Goal: Transaction & Acquisition: Download file/media

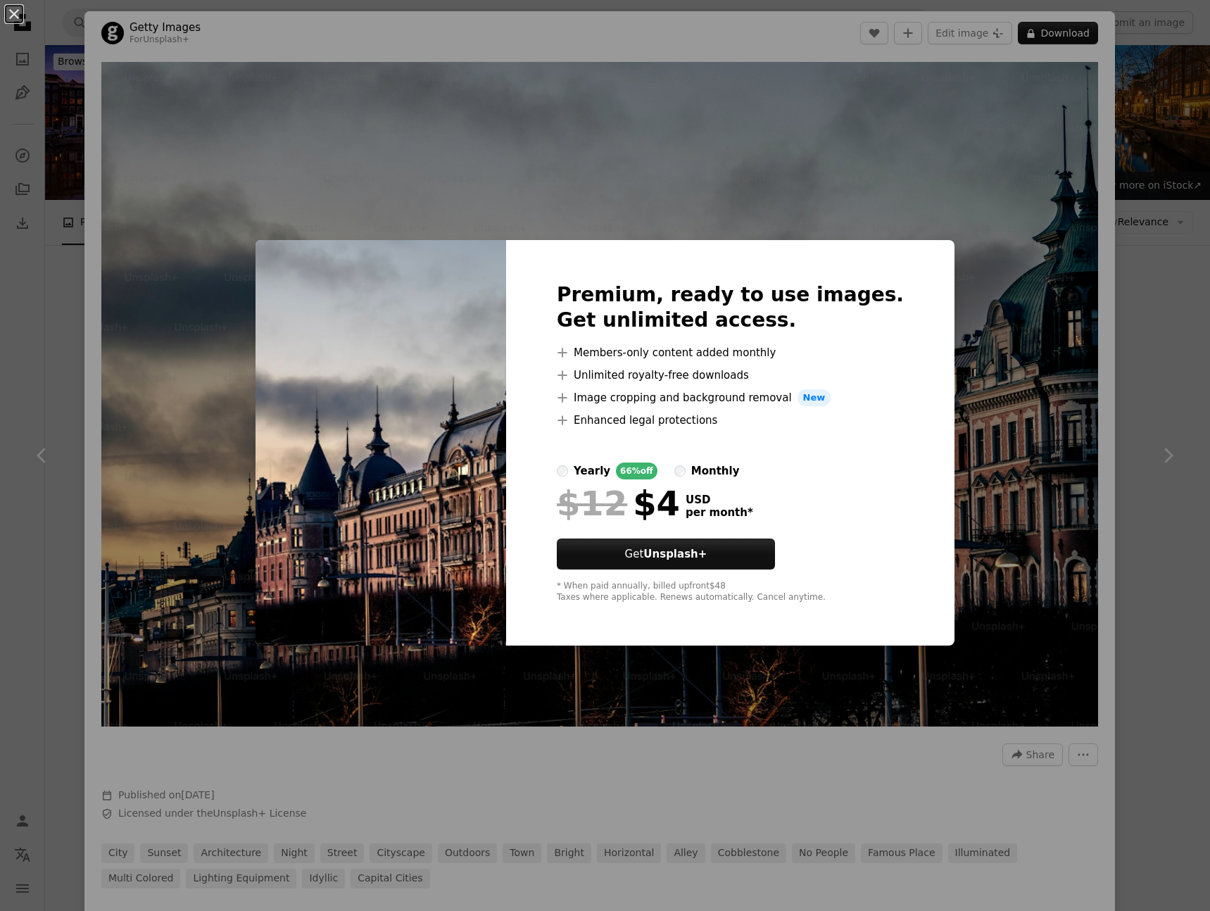
scroll to position [7152, 0]
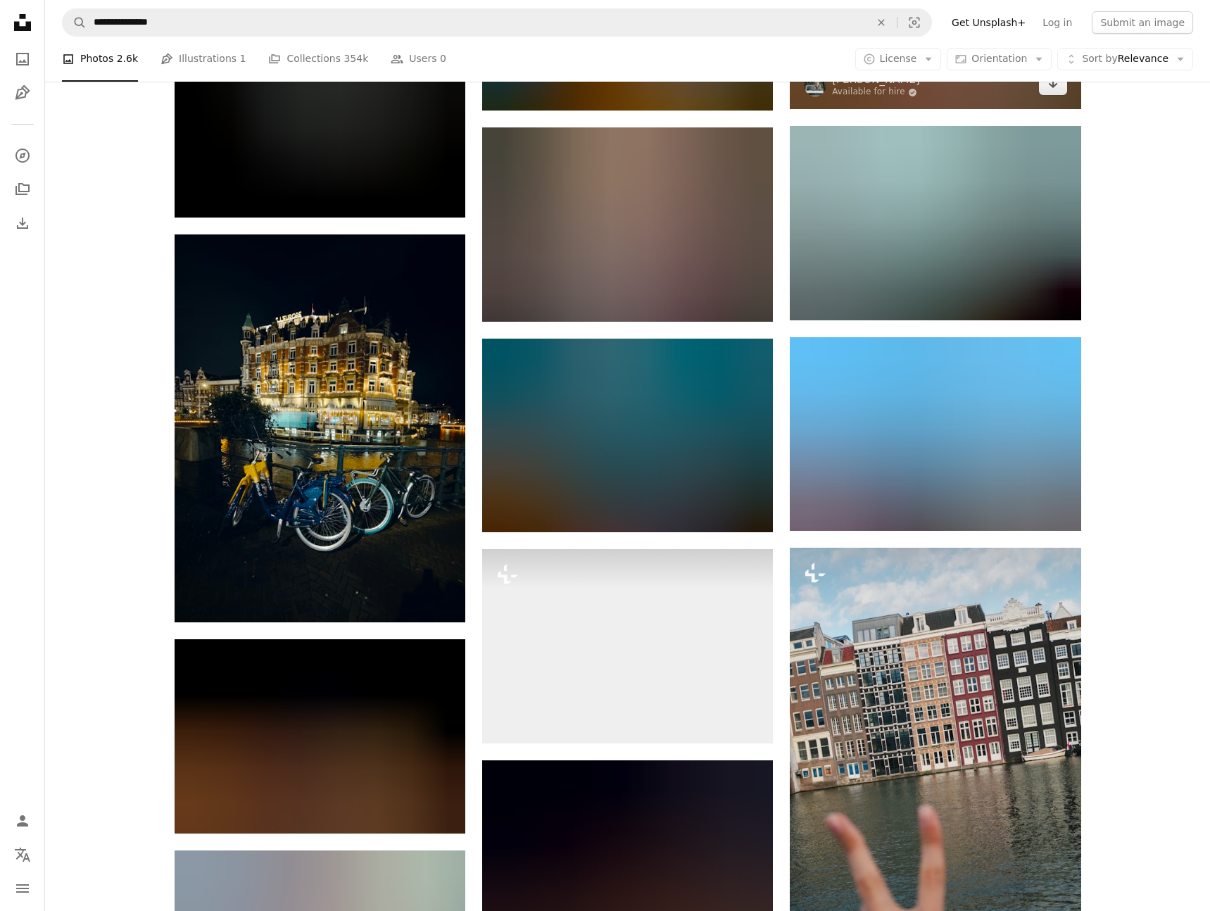
scroll to position [13917, 0]
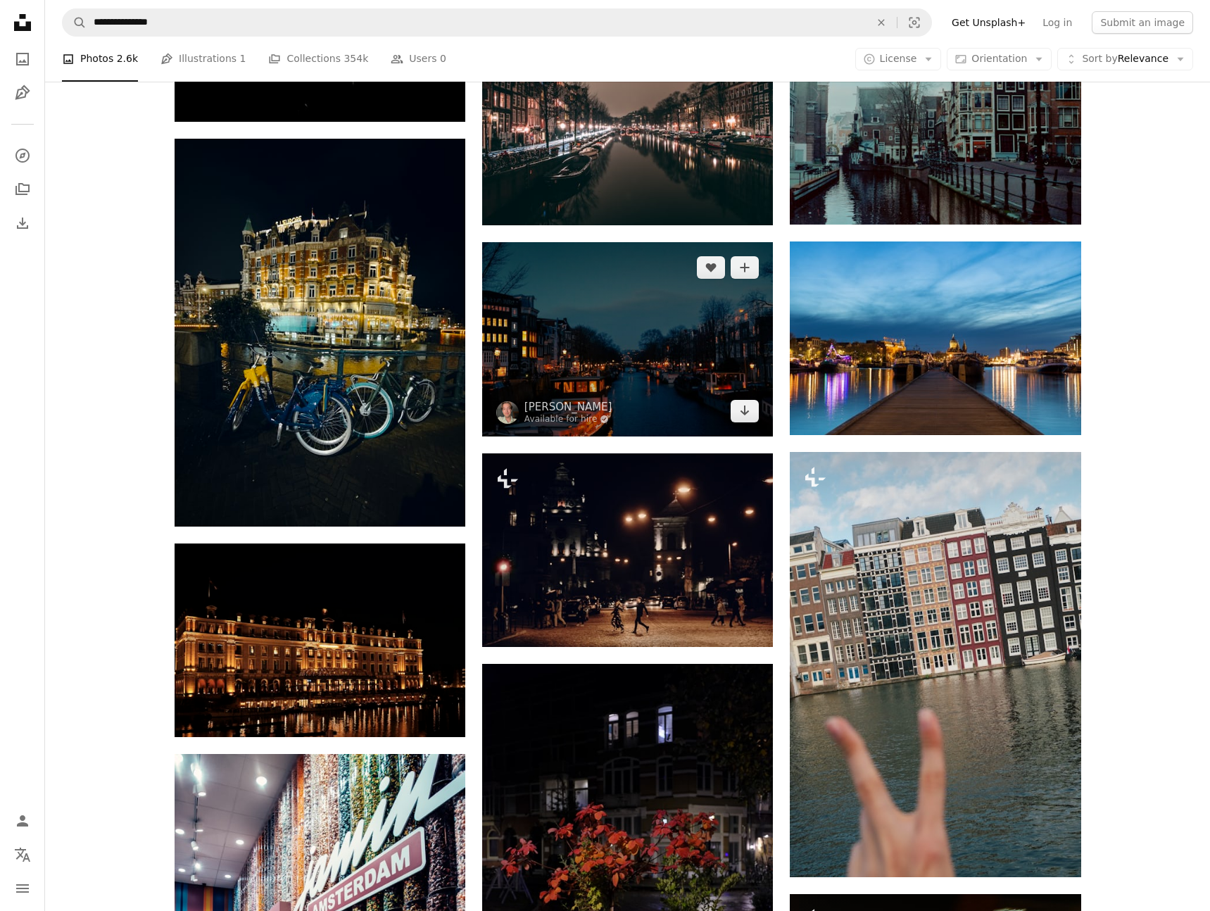
click at [612, 354] on img at bounding box center [627, 339] width 291 height 194
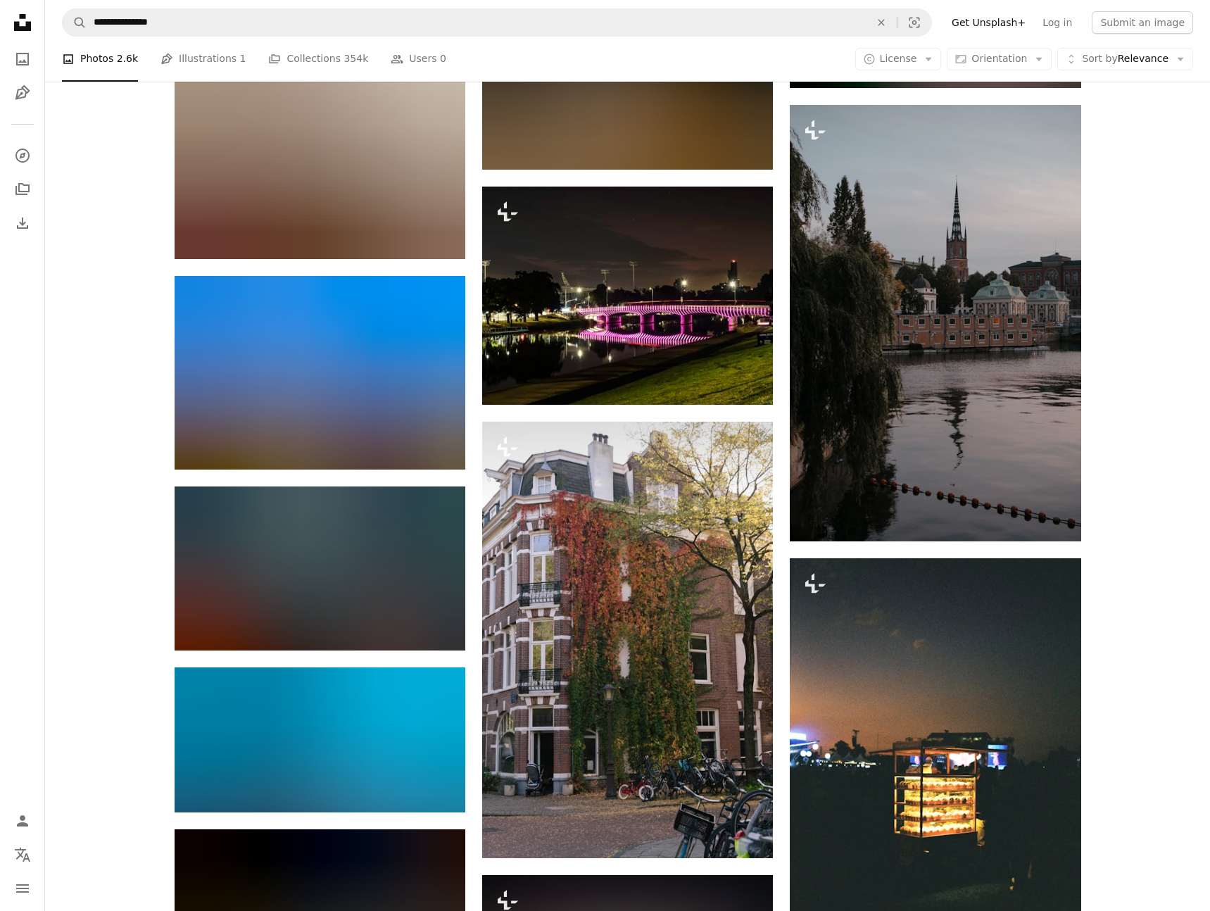
scroll to position [15466, 0]
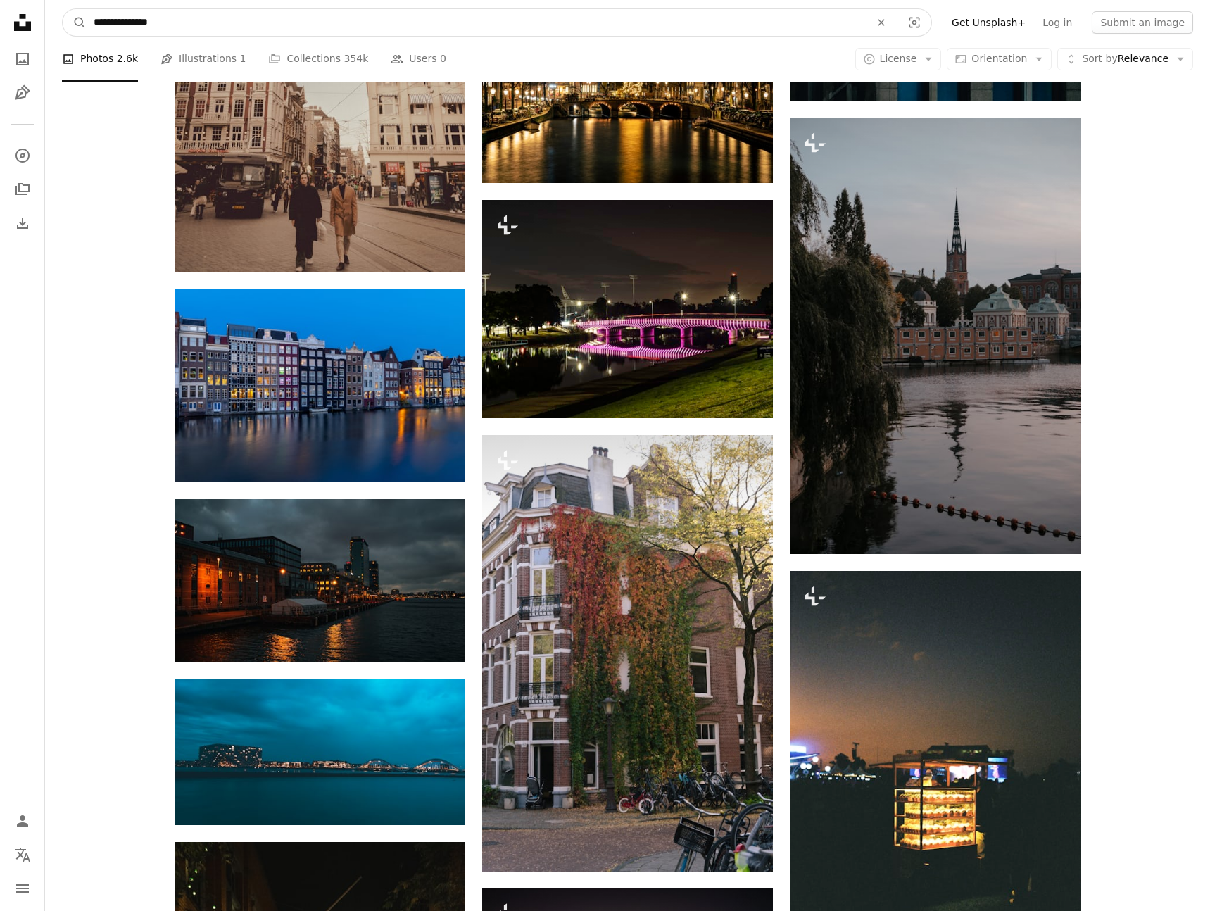
click at [355, 25] on input "**********" at bounding box center [476, 22] width 779 height 27
type input "**********"
click at [63, 9] on button "A magnifying glass" at bounding box center [75, 22] width 24 height 27
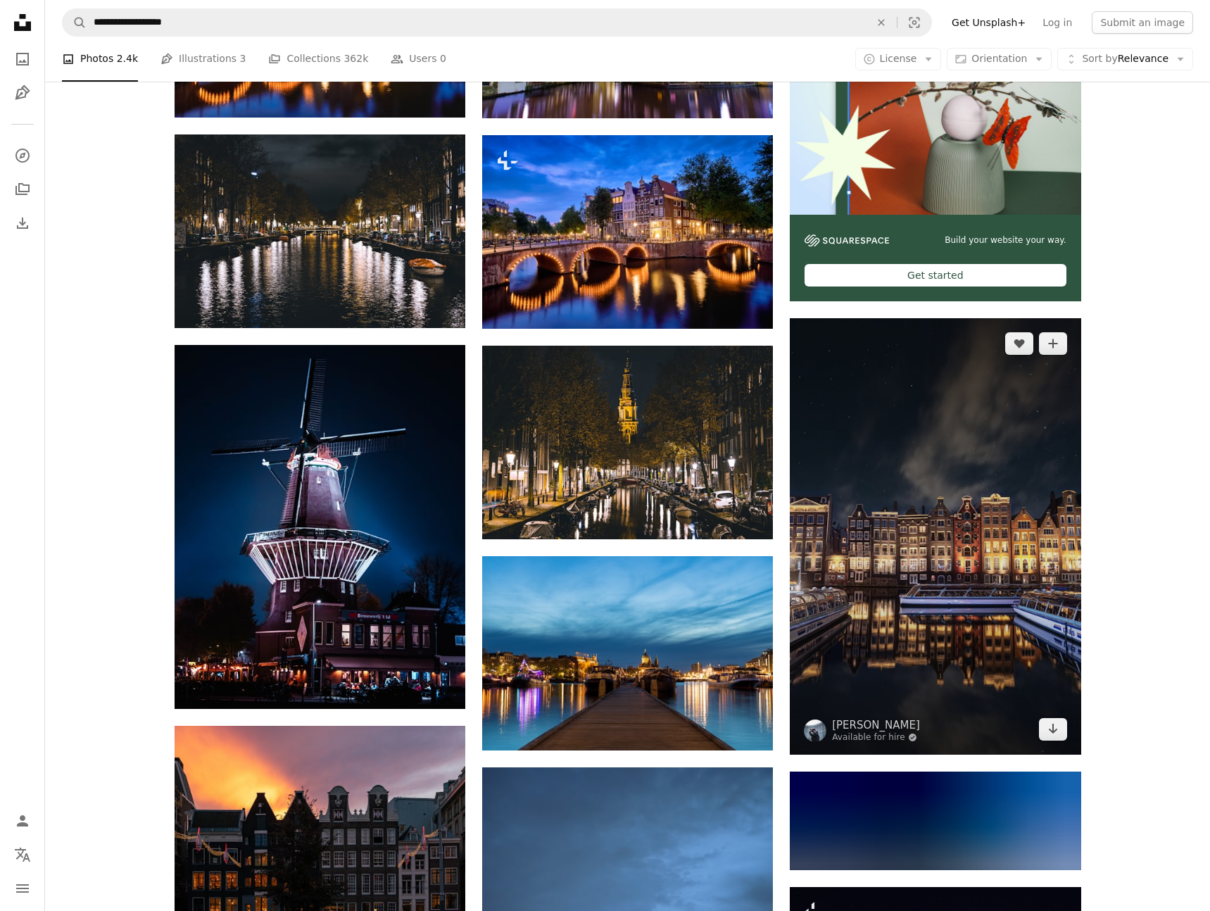
scroll to position [953, 0]
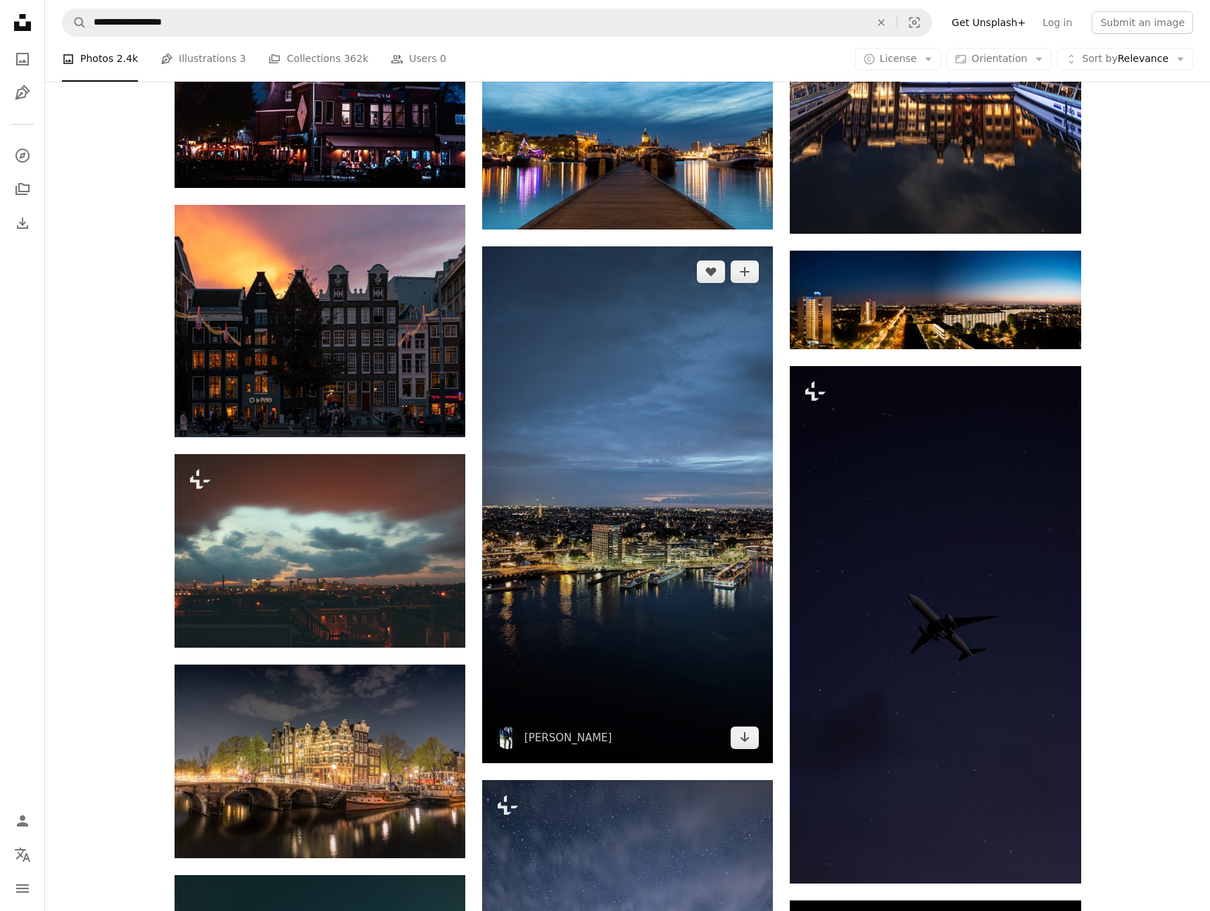
click at [648, 498] on img at bounding box center [627, 504] width 291 height 517
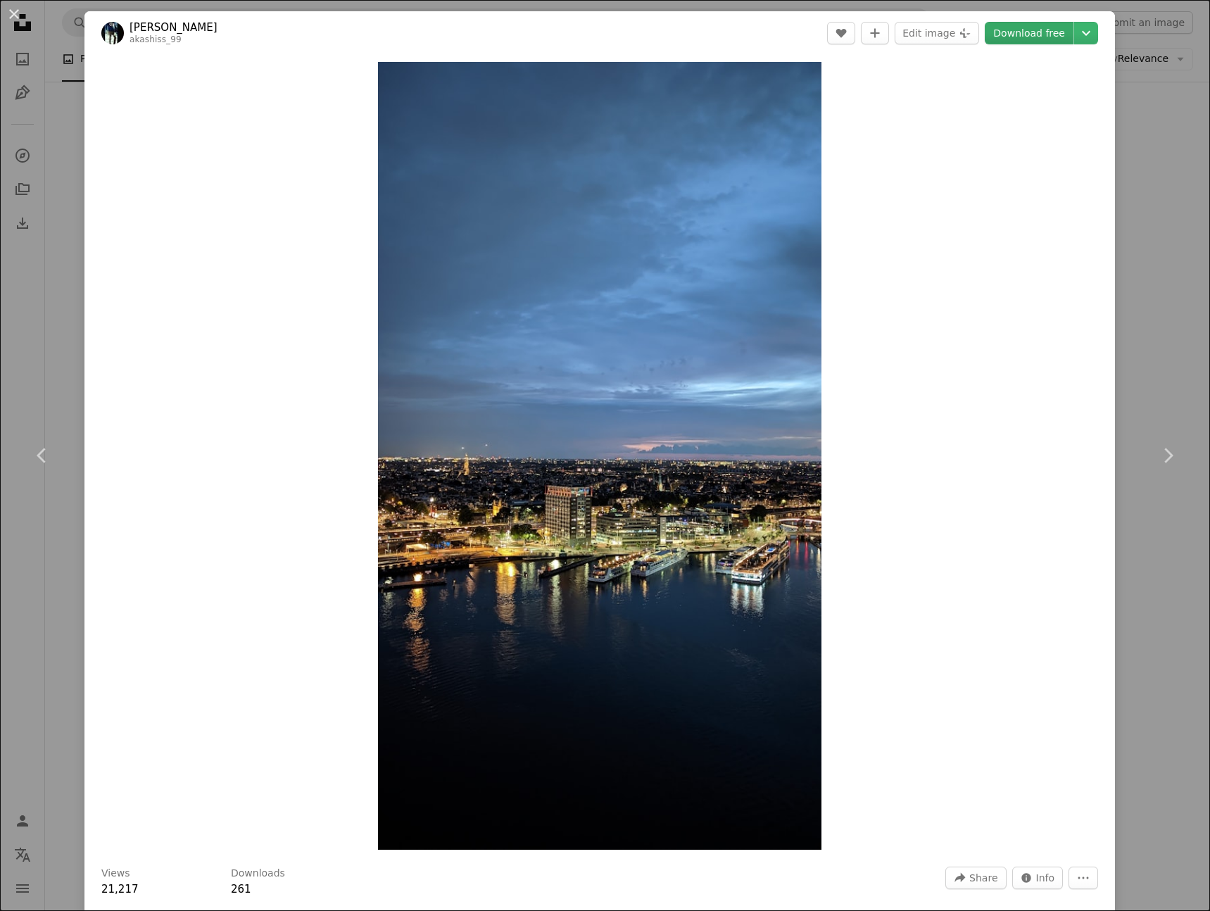
click at [1020, 30] on link "Download free" at bounding box center [1029, 33] width 89 height 23
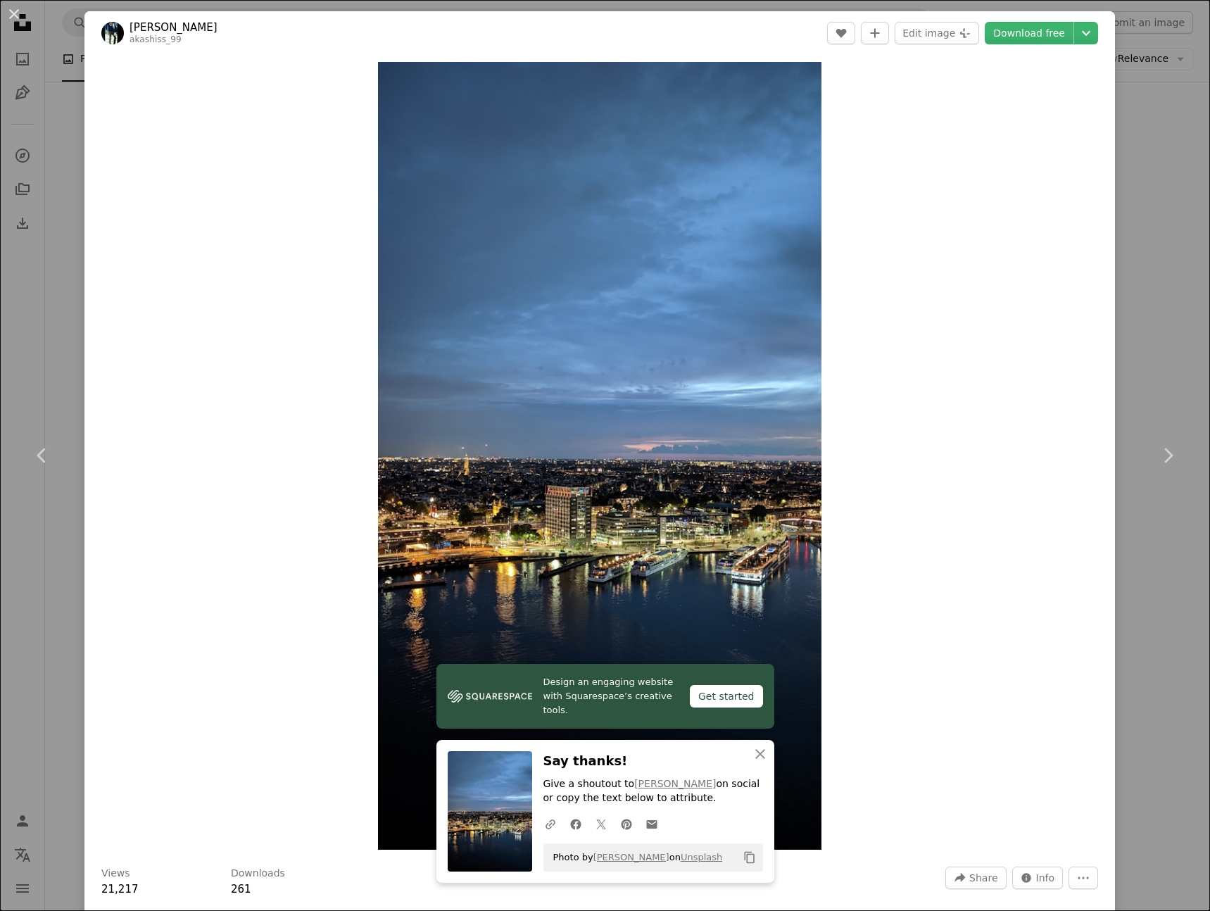
click at [1146, 256] on div "An X shape Chevron left Chevron right Design an engaging website with Squarespa…" at bounding box center [605, 455] width 1210 height 911
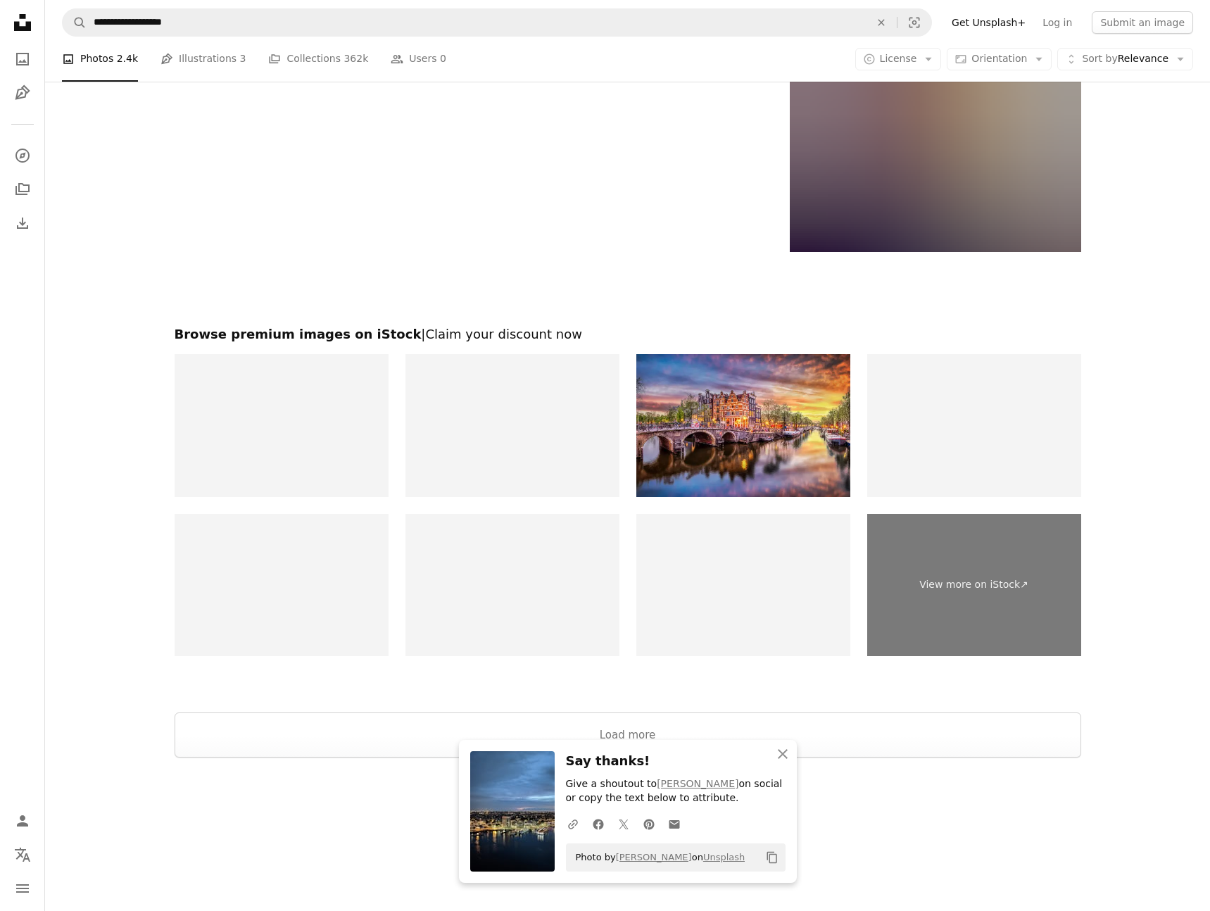
scroll to position [2419, 0]
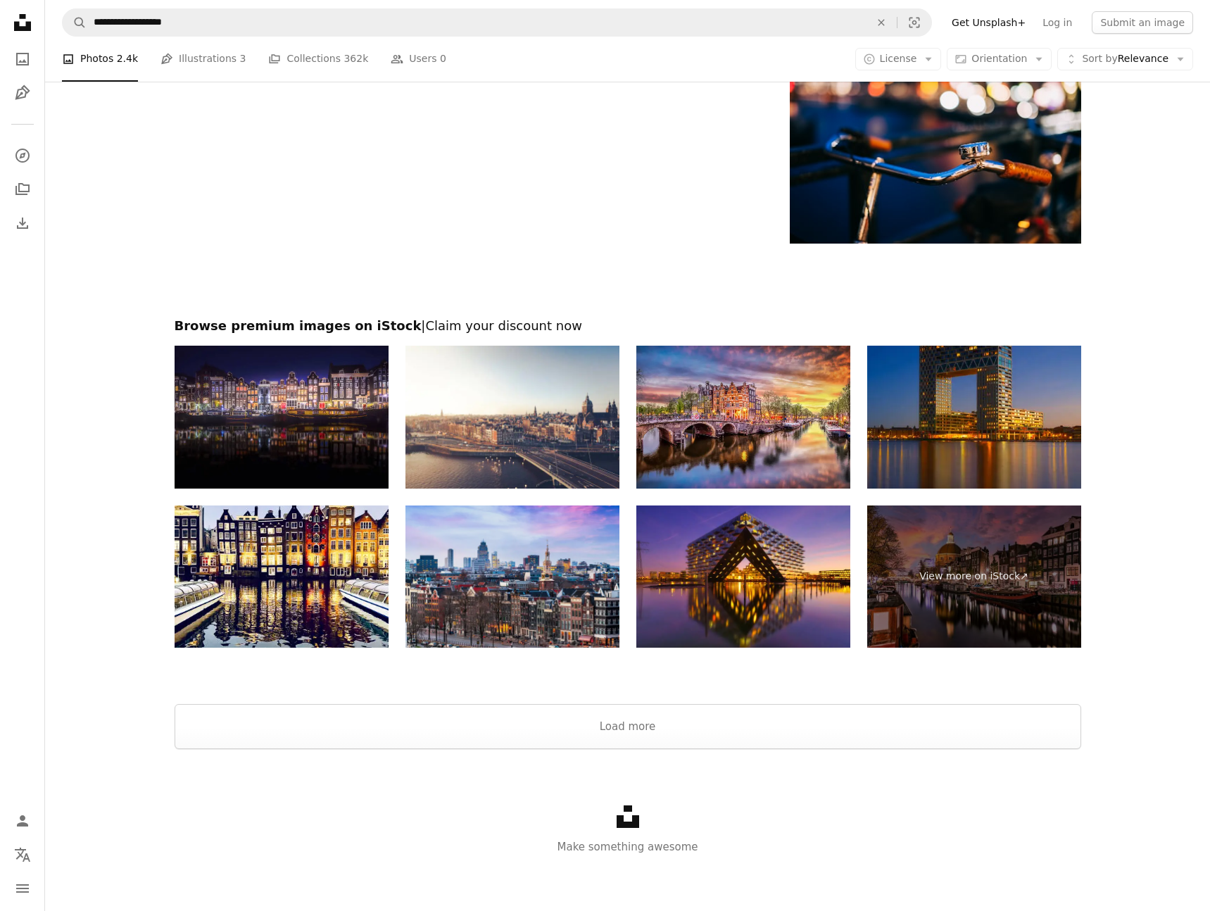
click at [491, 526] on img at bounding box center [512, 576] width 214 height 143
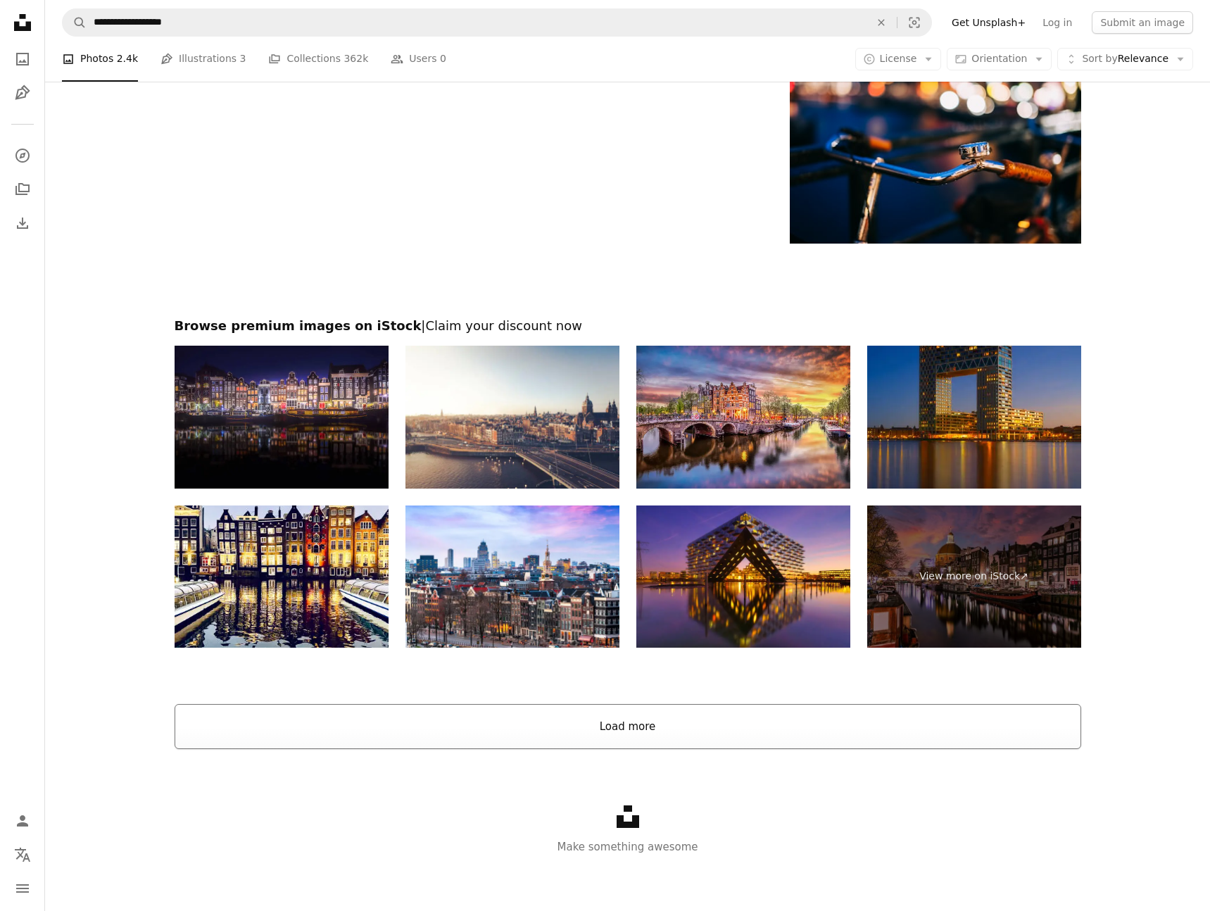
click at [654, 714] on button "Load more" at bounding box center [628, 726] width 906 height 45
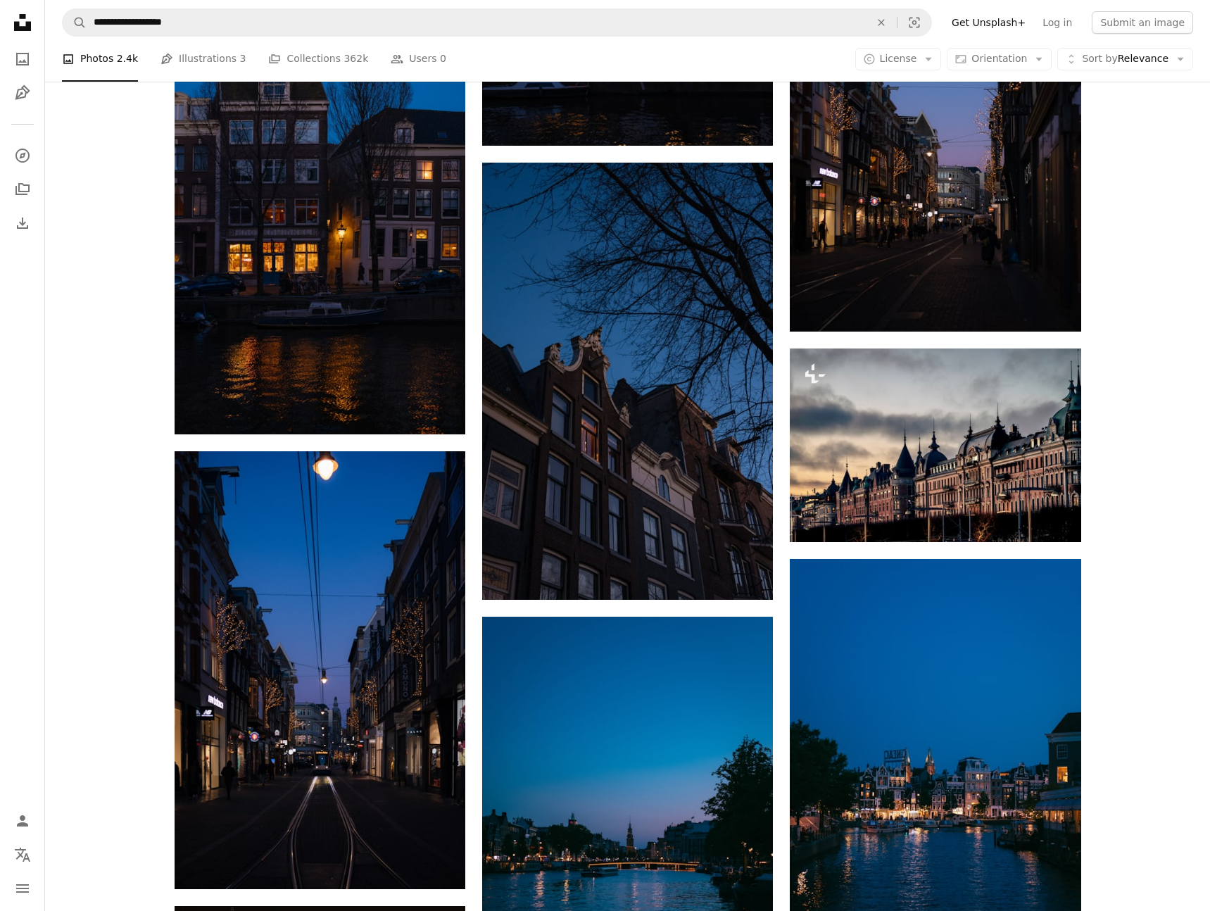
scroll to position [3580, 0]
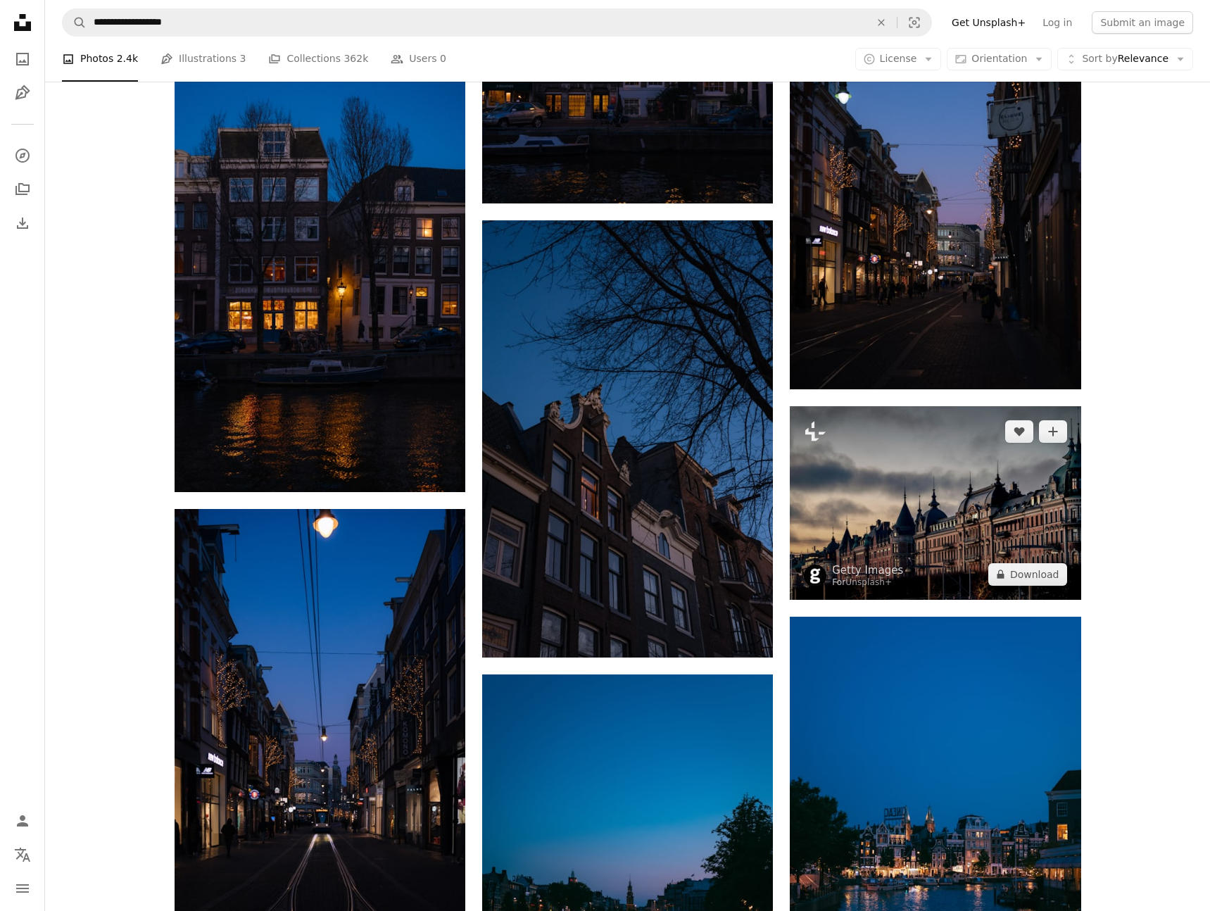
click at [948, 522] on img at bounding box center [935, 503] width 291 height 194
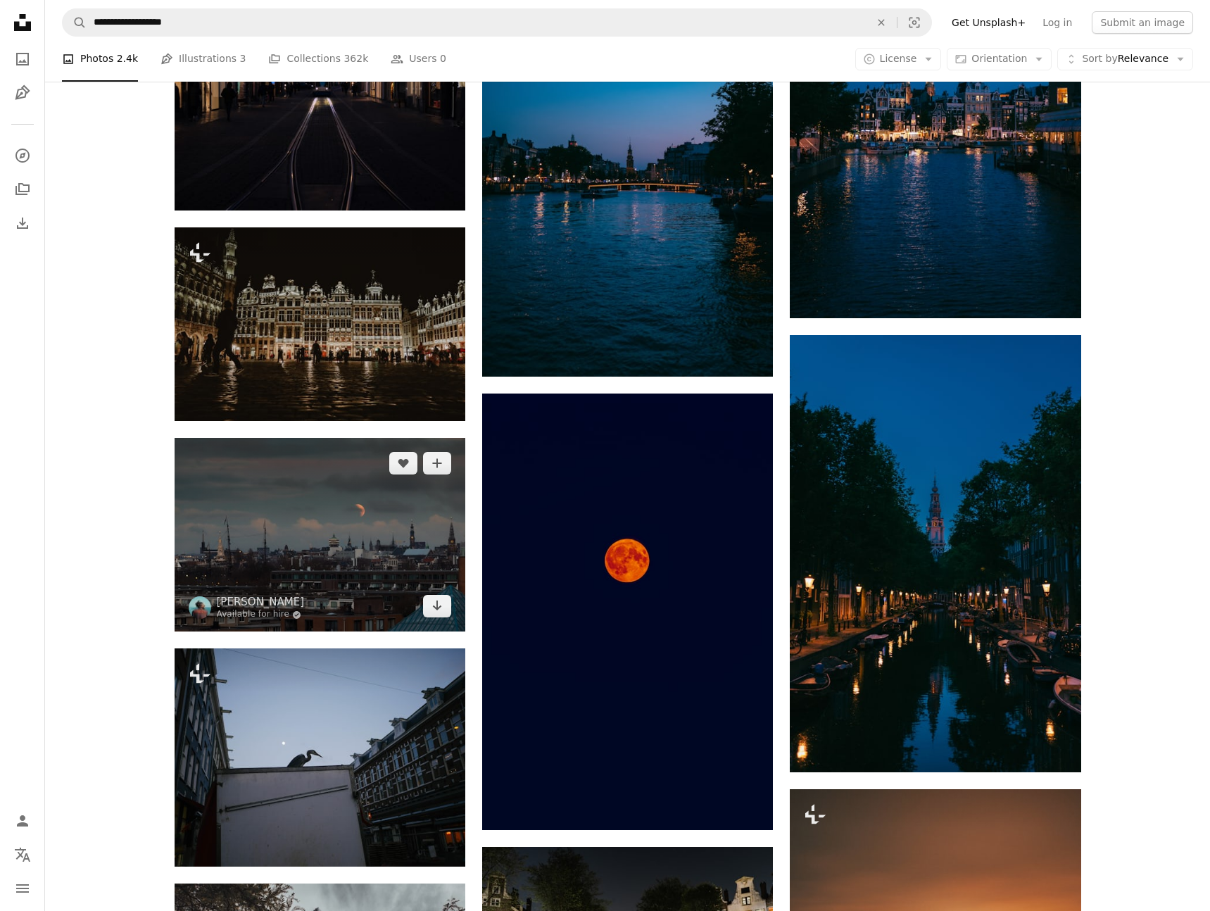
scroll to position [4320, 0]
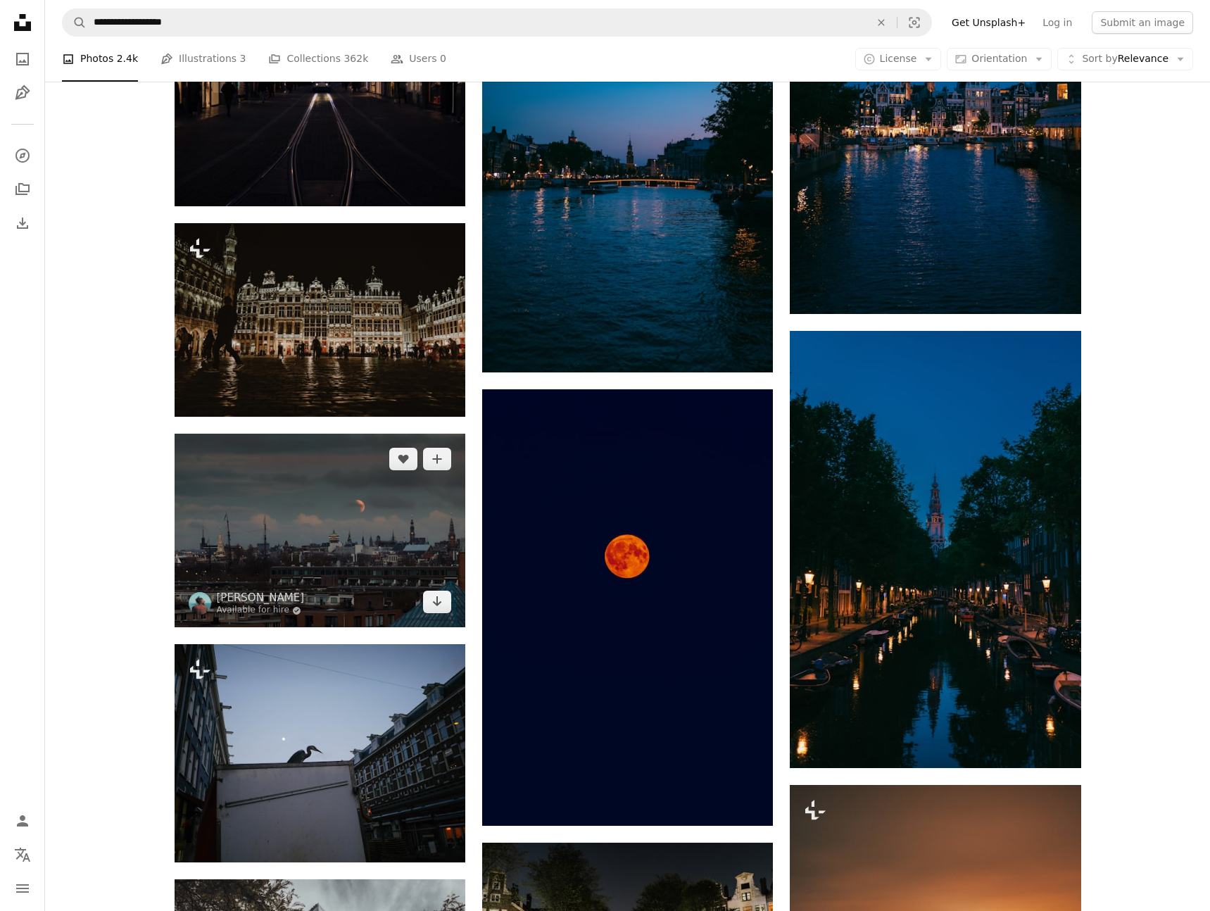
click at [280, 535] on img at bounding box center [320, 531] width 291 height 194
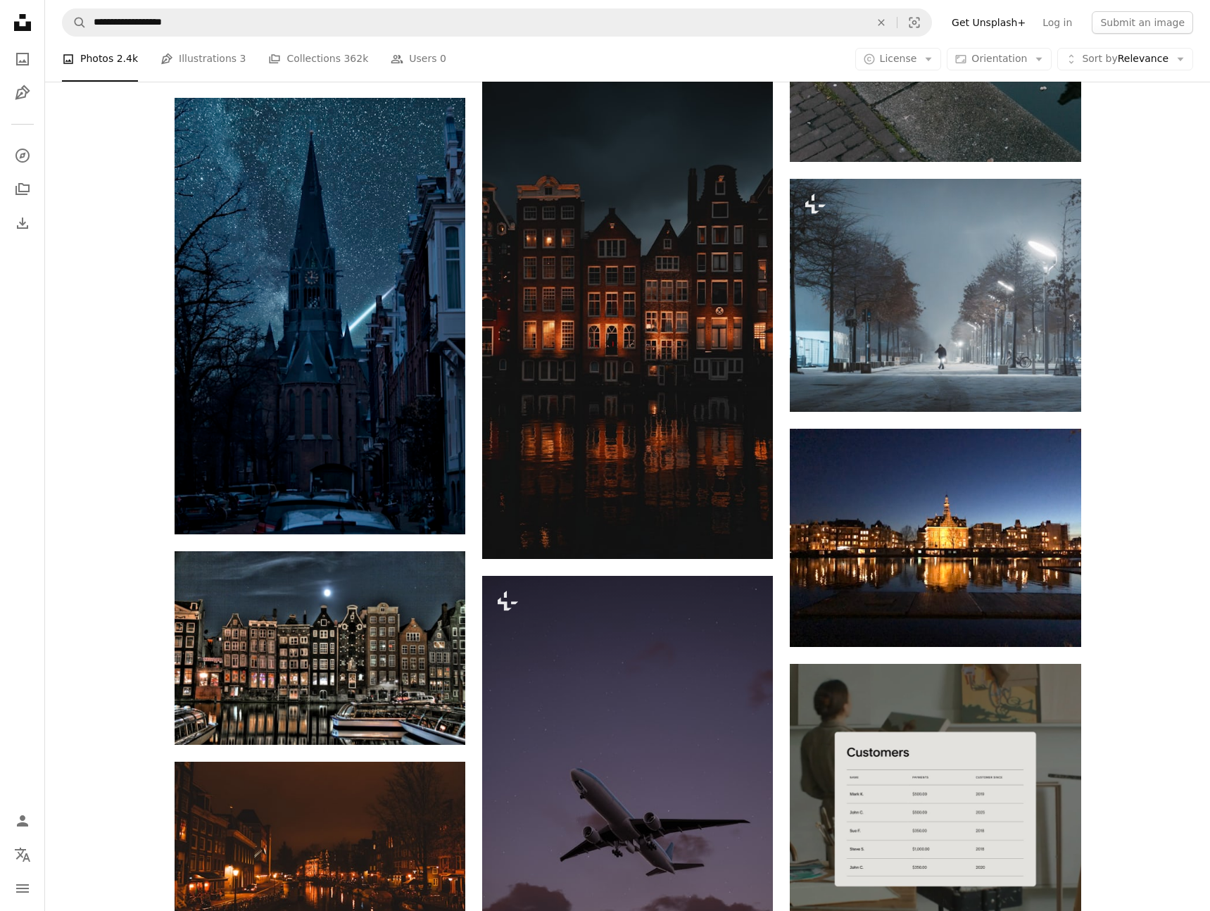
scroll to position [6064, 0]
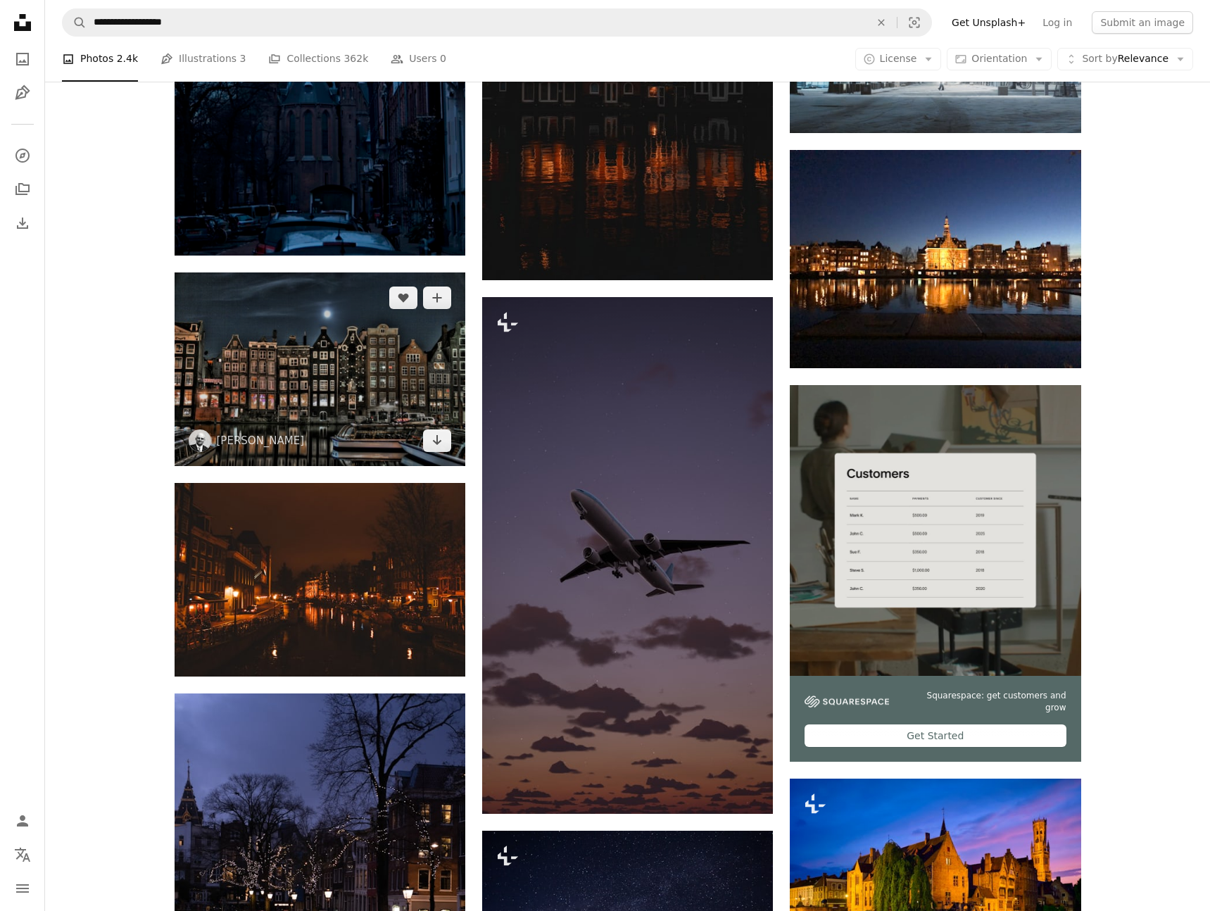
click at [327, 388] on img at bounding box center [320, 369] width 291 height 194
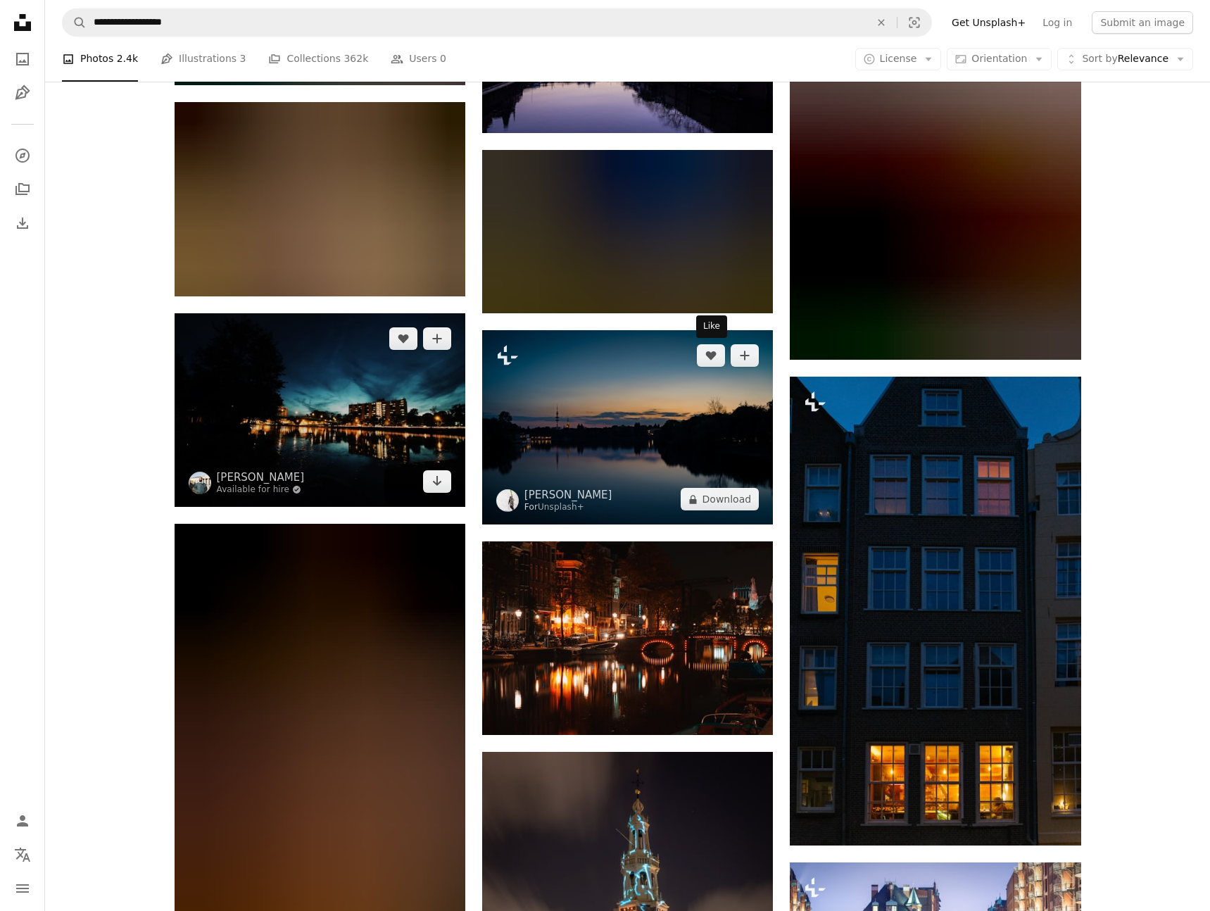
scroll to position [10620, 0]
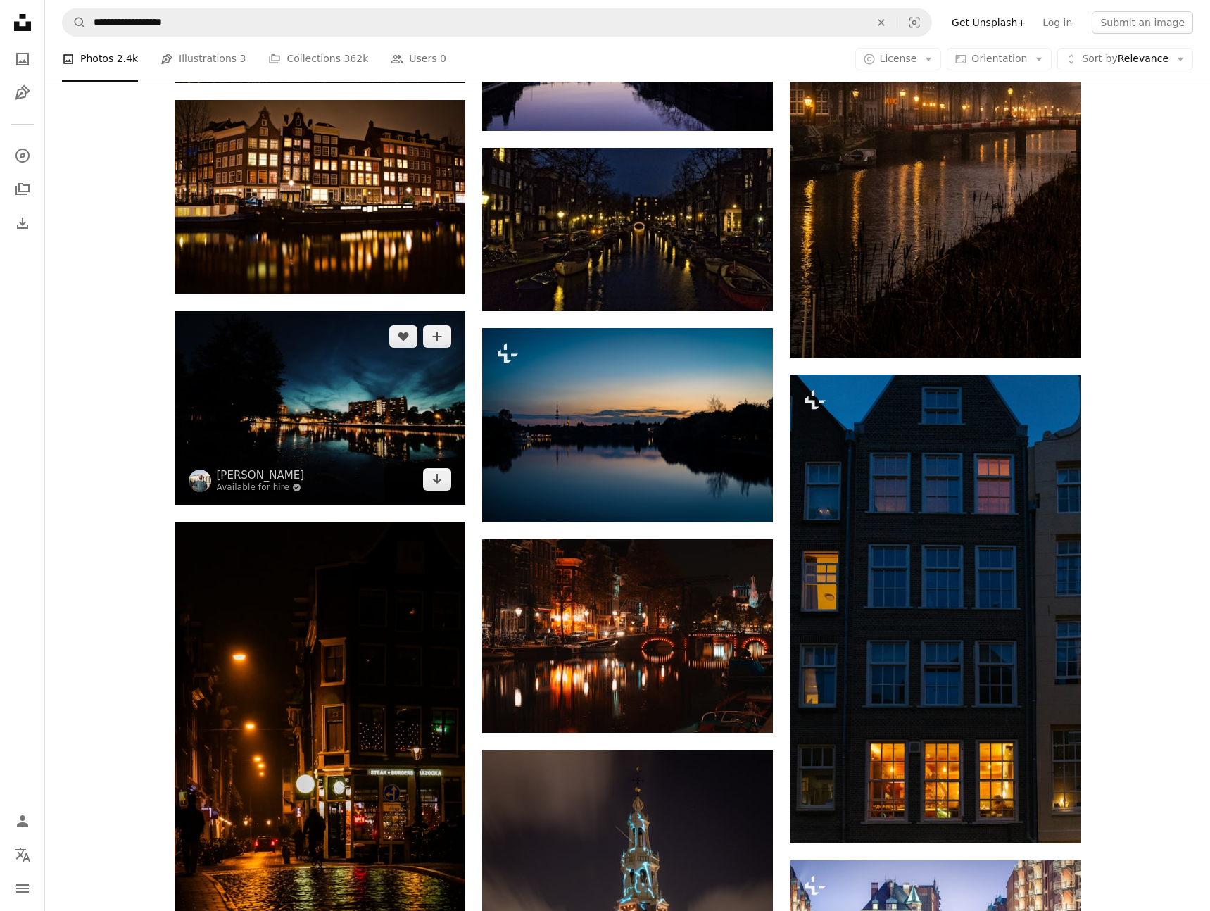
click at [357, 382] on img at bounding box center [320, 408] width 291 height 194
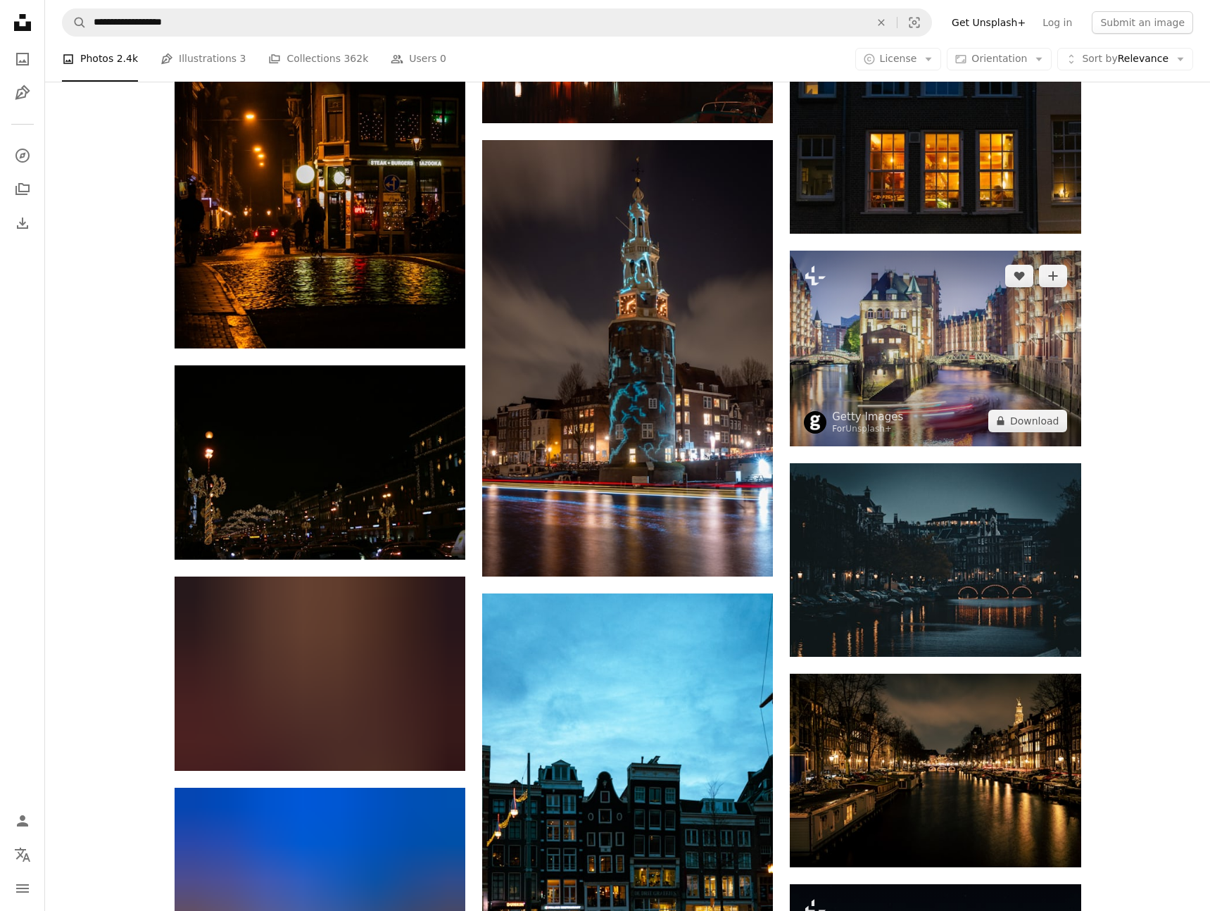
scroll to position [11204, 0]
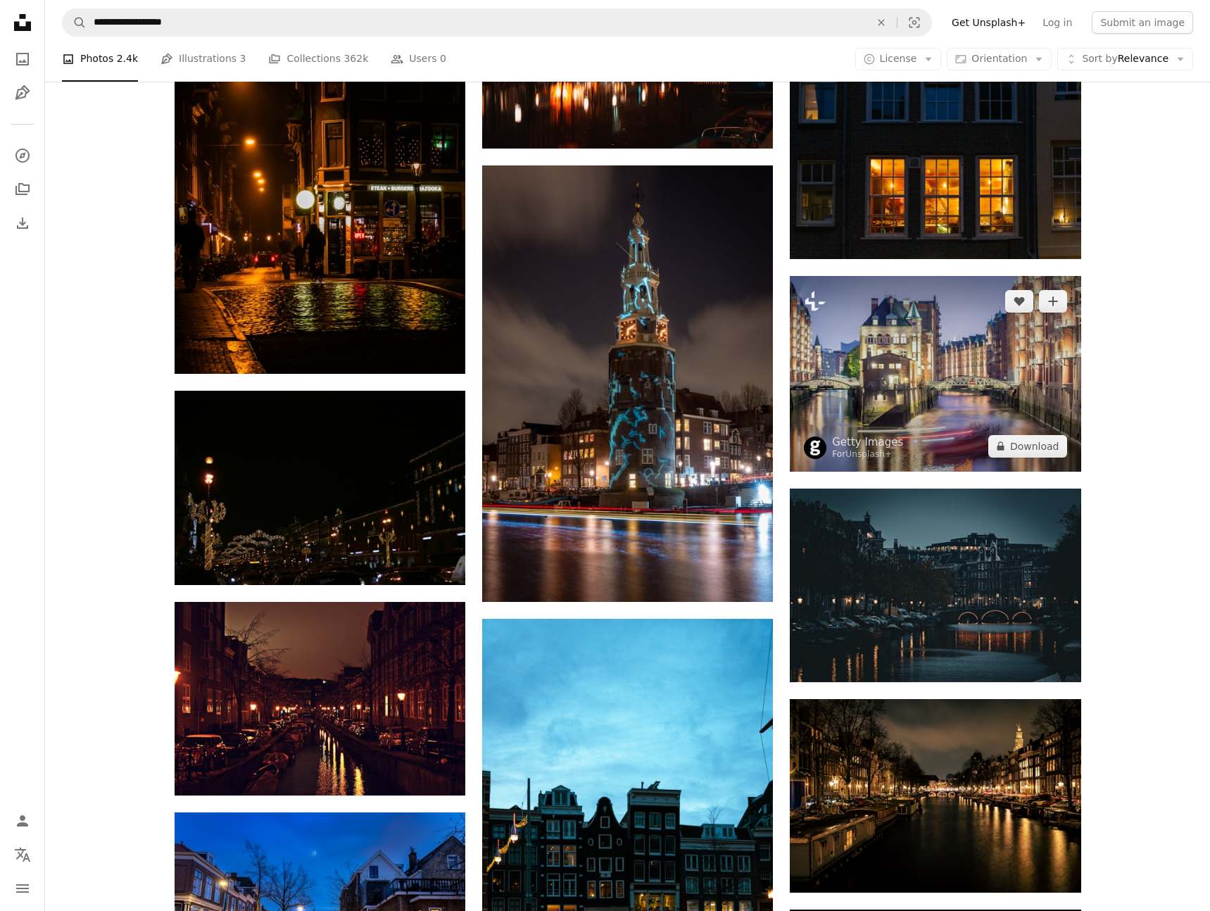
click at [925, 339] on img at bounding box center [935, 374] width 291 height 196
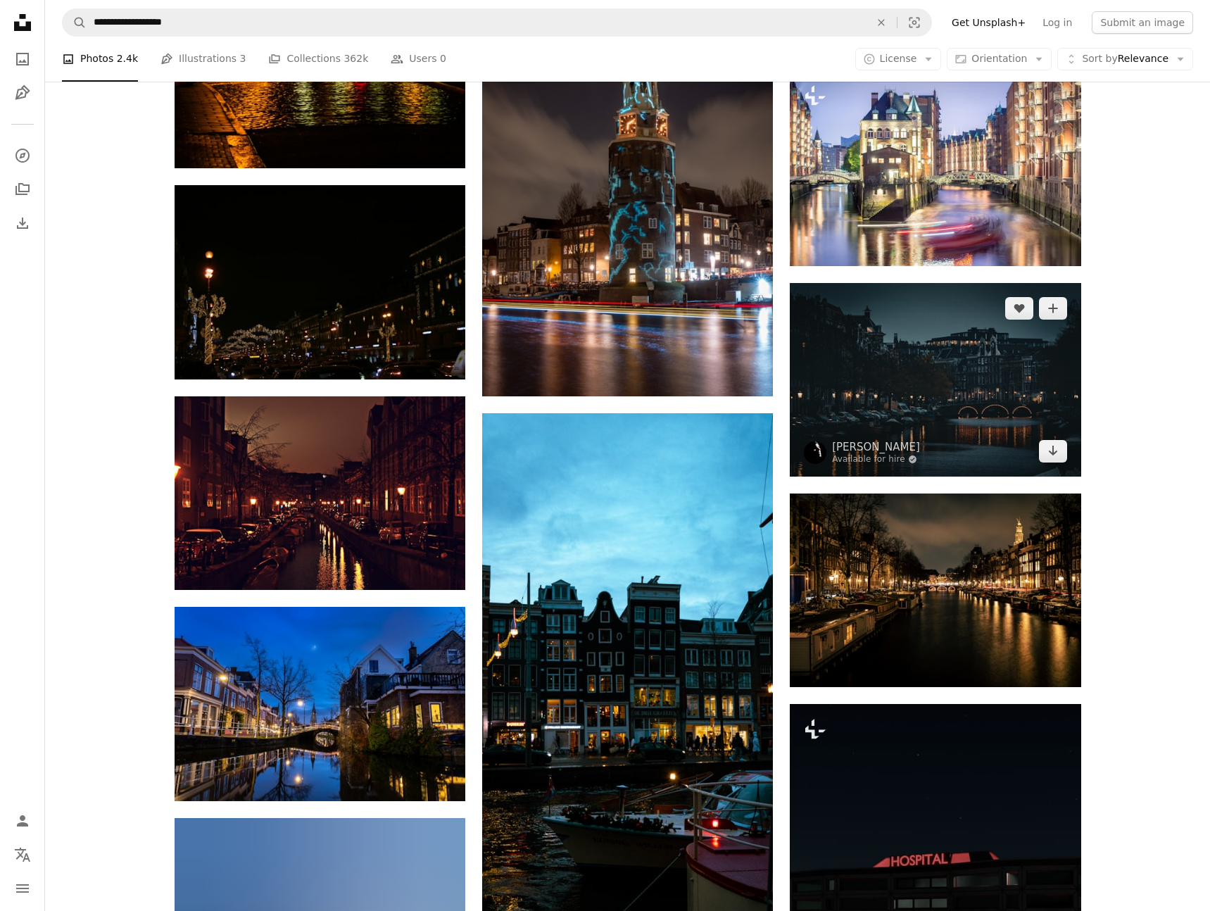
scroll to position [11594, 0]
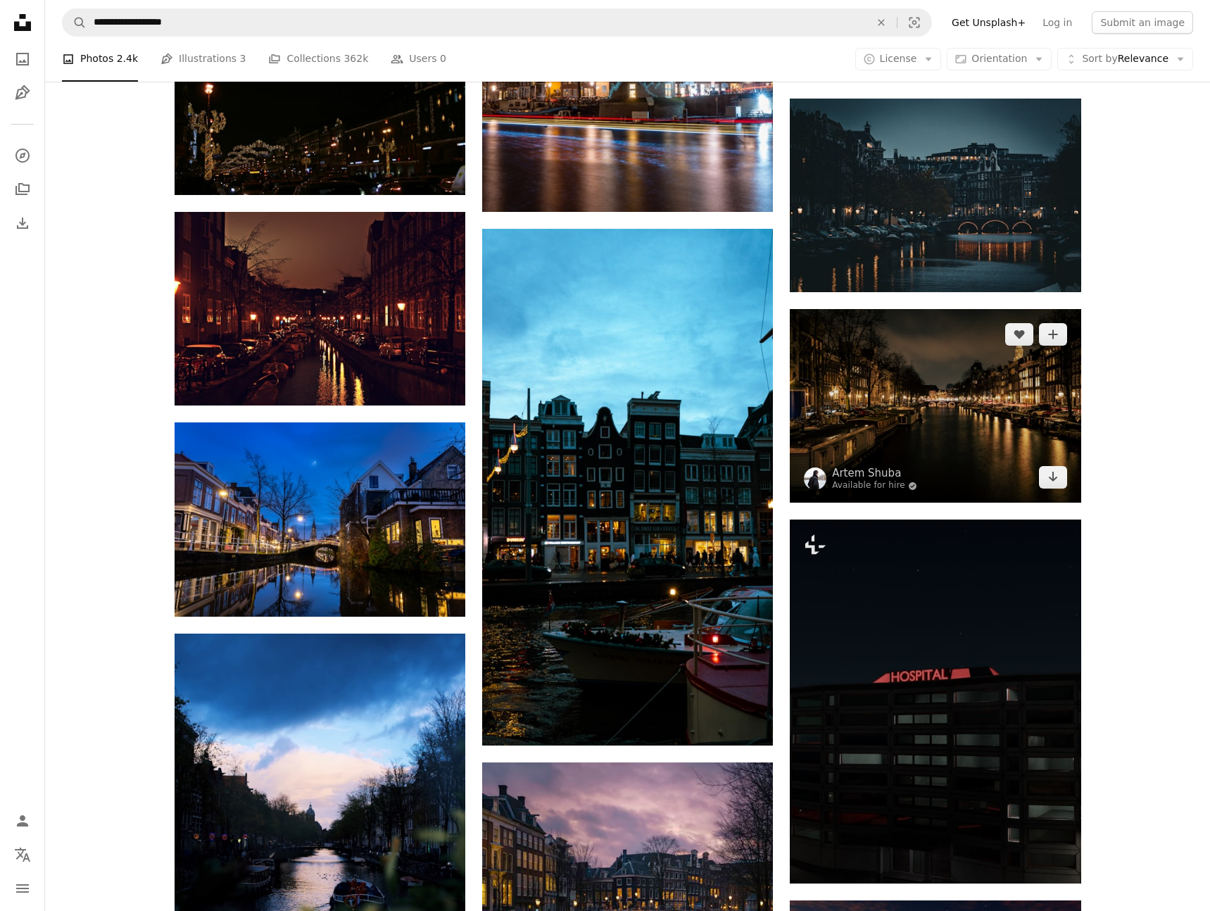
click at [925, 381] on img at bounding box center [935, 406] width 291 height 194
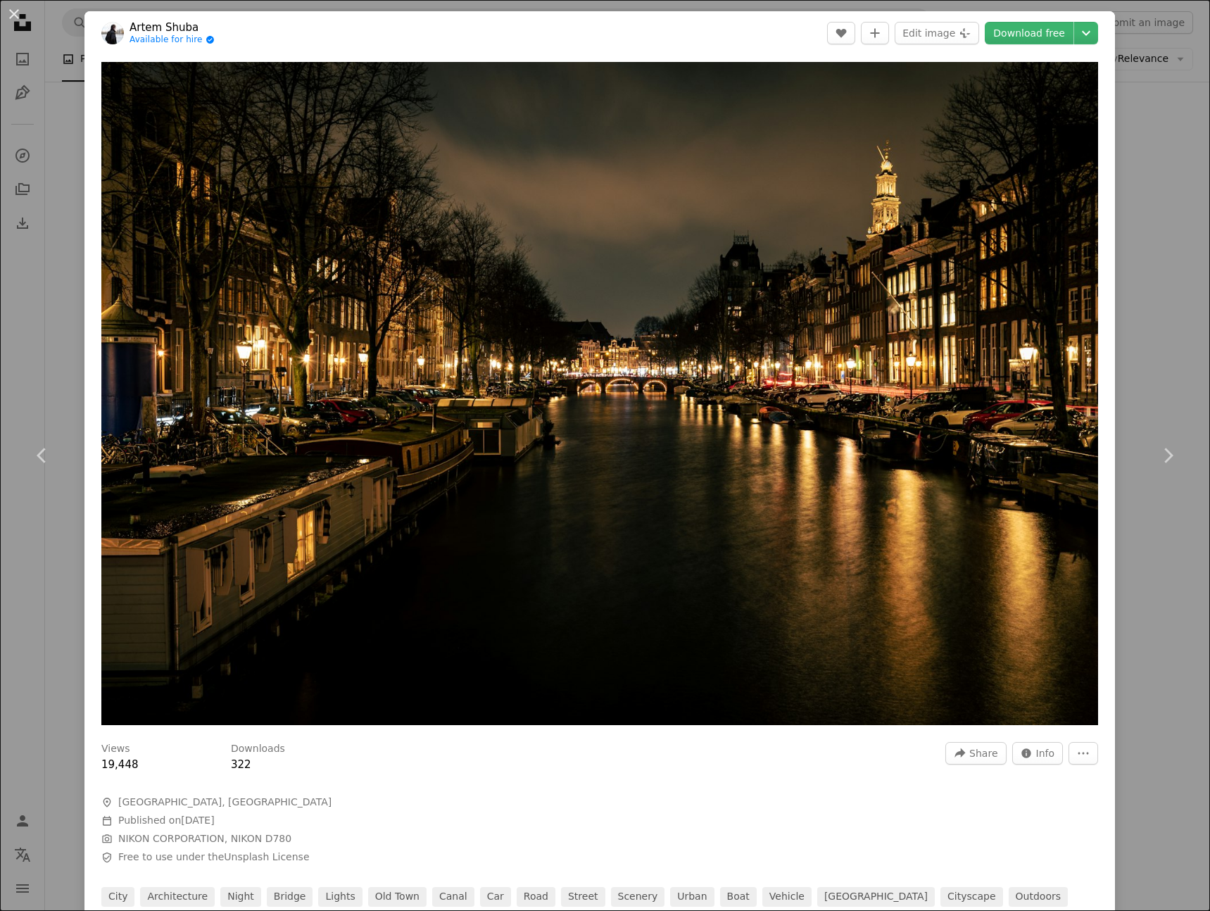
click at [1031, 45] on header "[PERSON_NAME] Available for hire A checkmark inside of a circle A heart A plus …" at bounding box center [599, 33] width 1030 height 44
click at [1032, 40] on link "Download free" at bounding box center [1029, 33] width 89 height 23
